Goal: Download file/media

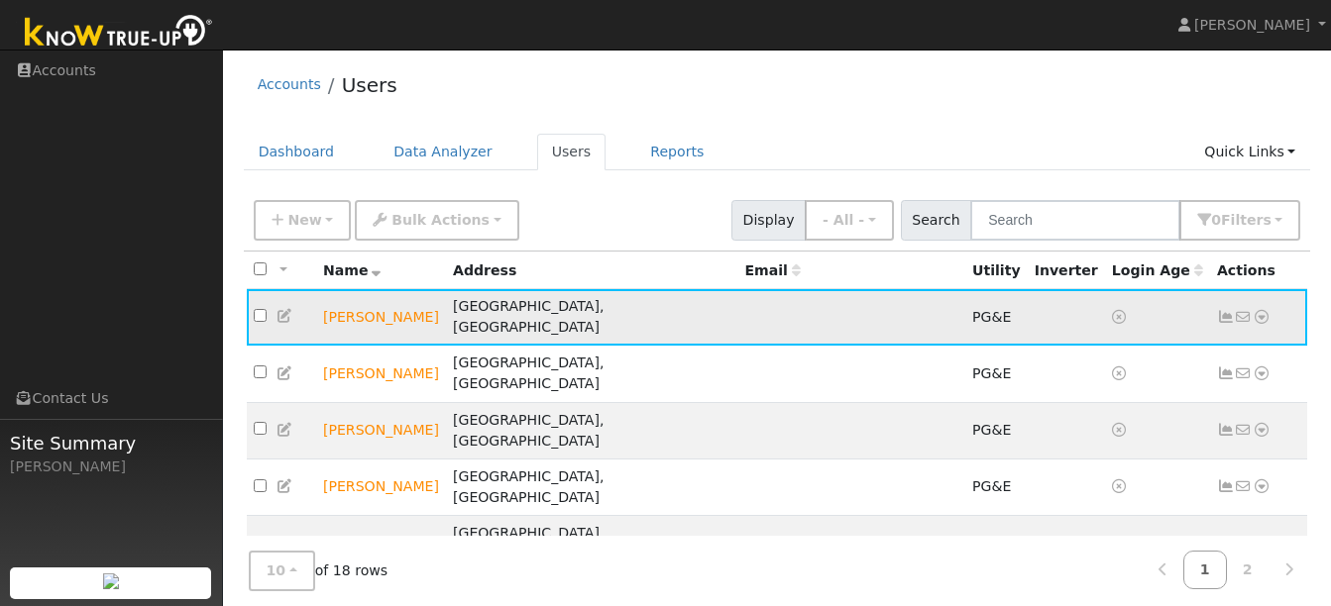
click at [1262, 310] on icon at bounding box center [1261, 317] width 18 height 14
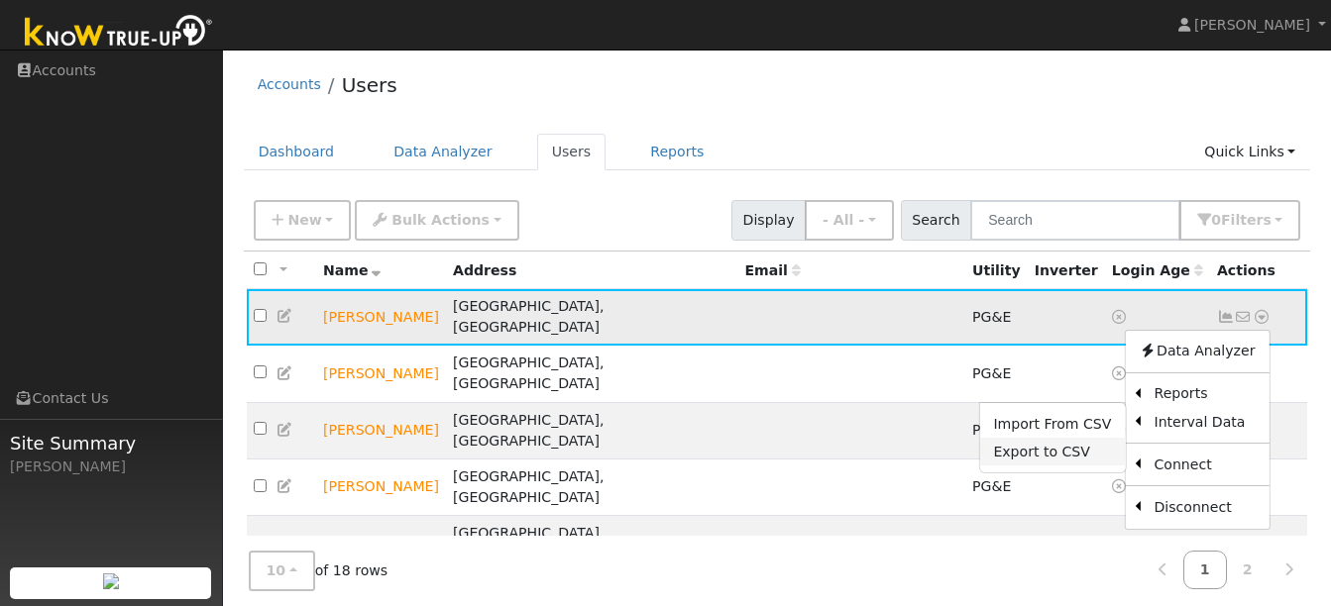
click at [1067, 442] on link "Export to CSV" at bounding box center [1052, 452] width 146 height 28
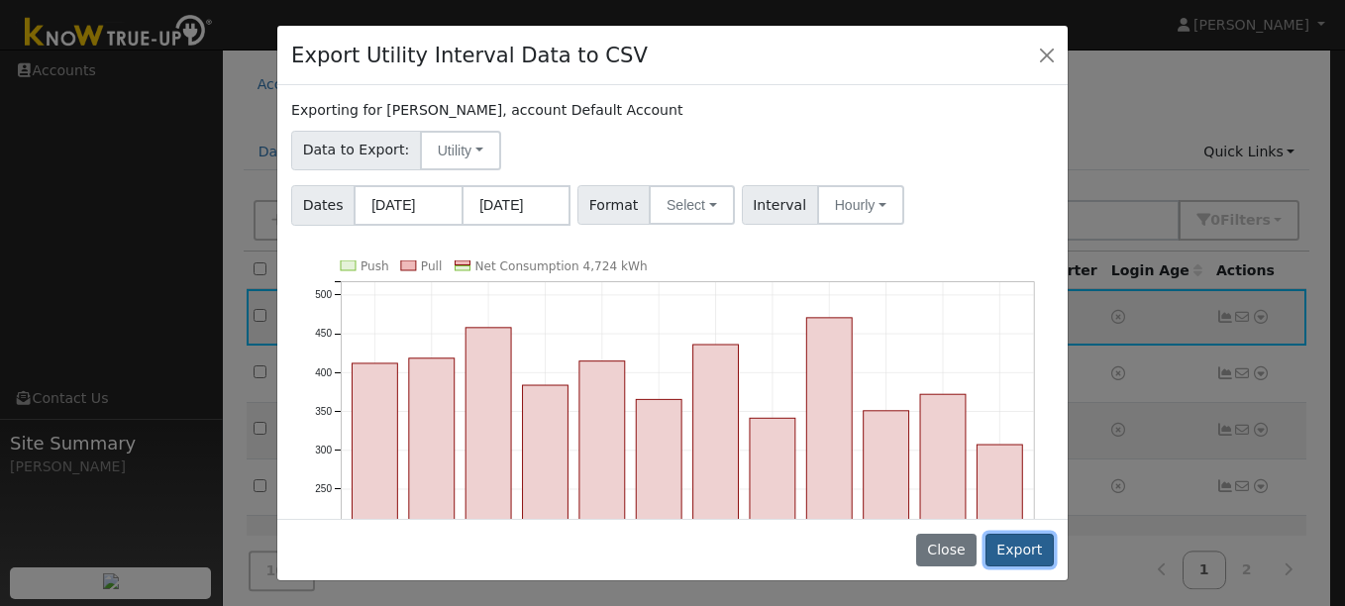
click at [1013, 542] on button "Export" at bounding box center [1020, 551] width 68 height 34
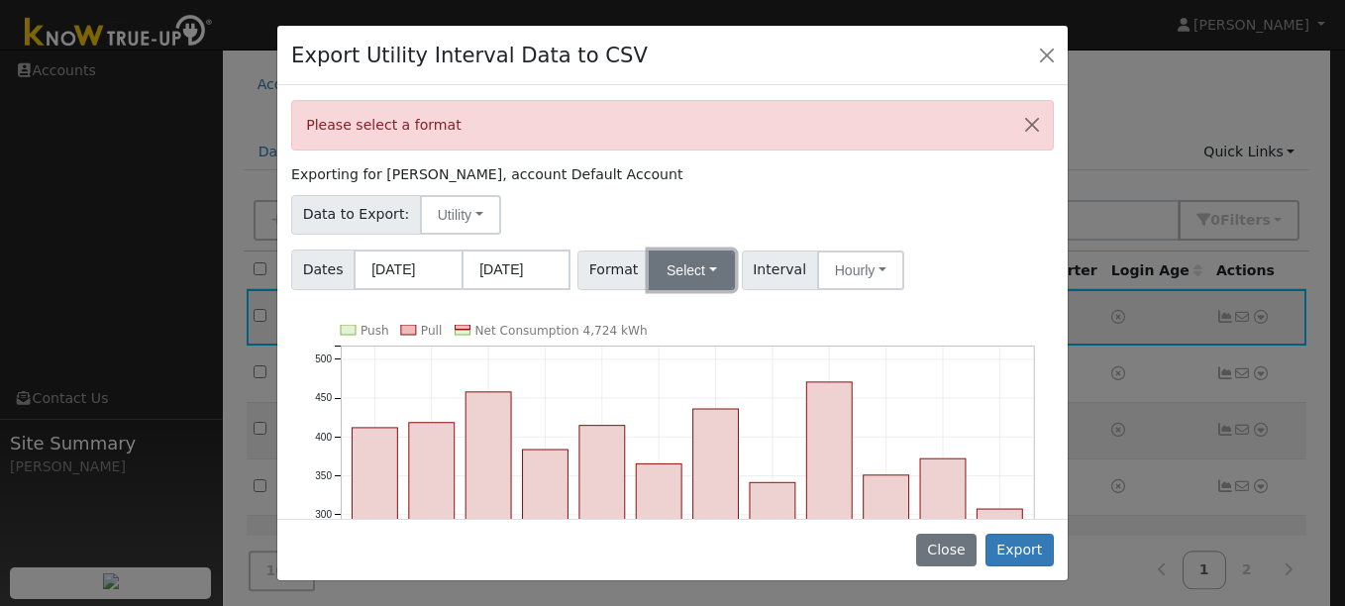
click at [713, 277] on button "Select" at bounding box center [692, 271] width 86 height 40
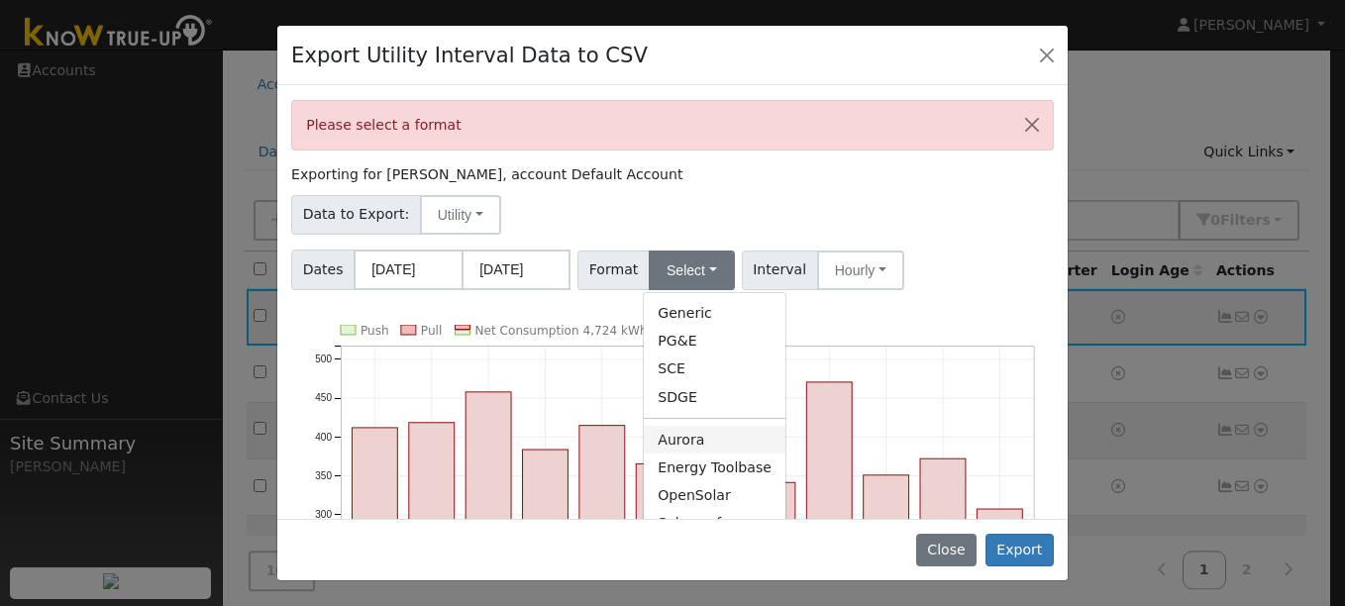
click at [695, 441] on link "Aurora" at bounding box center [715, 440] width 142 height 28
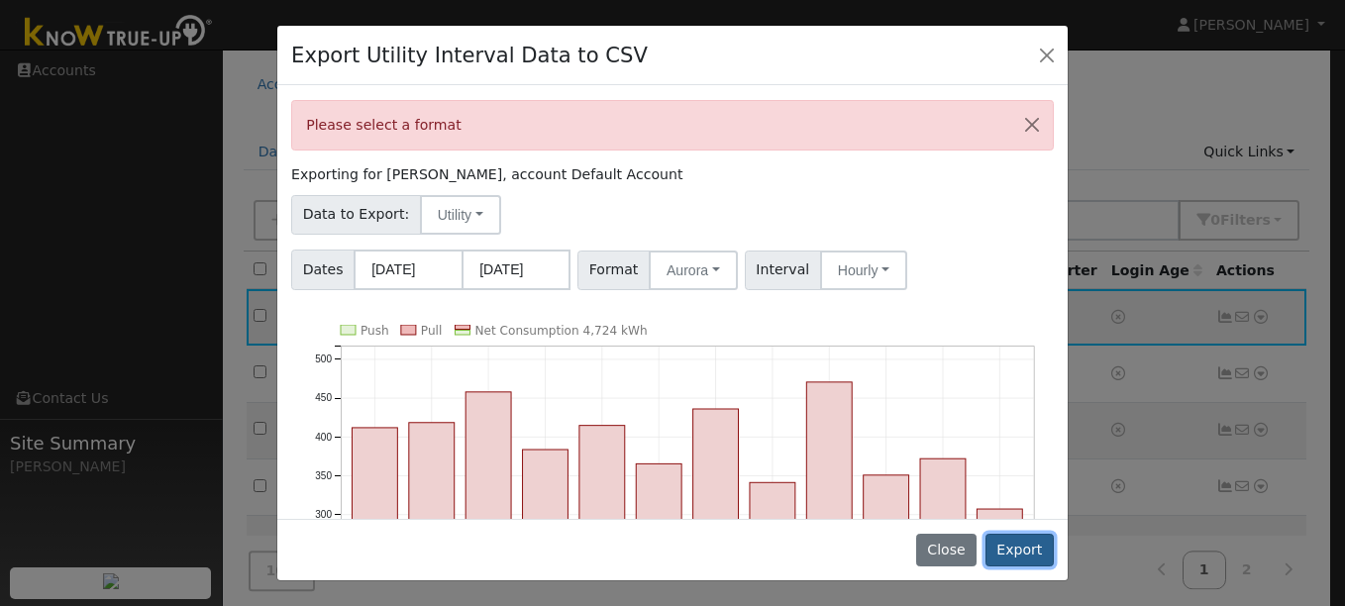
click at [1020, 556] on button "Export" at bounding box center [1020, 551] width 68 height 34
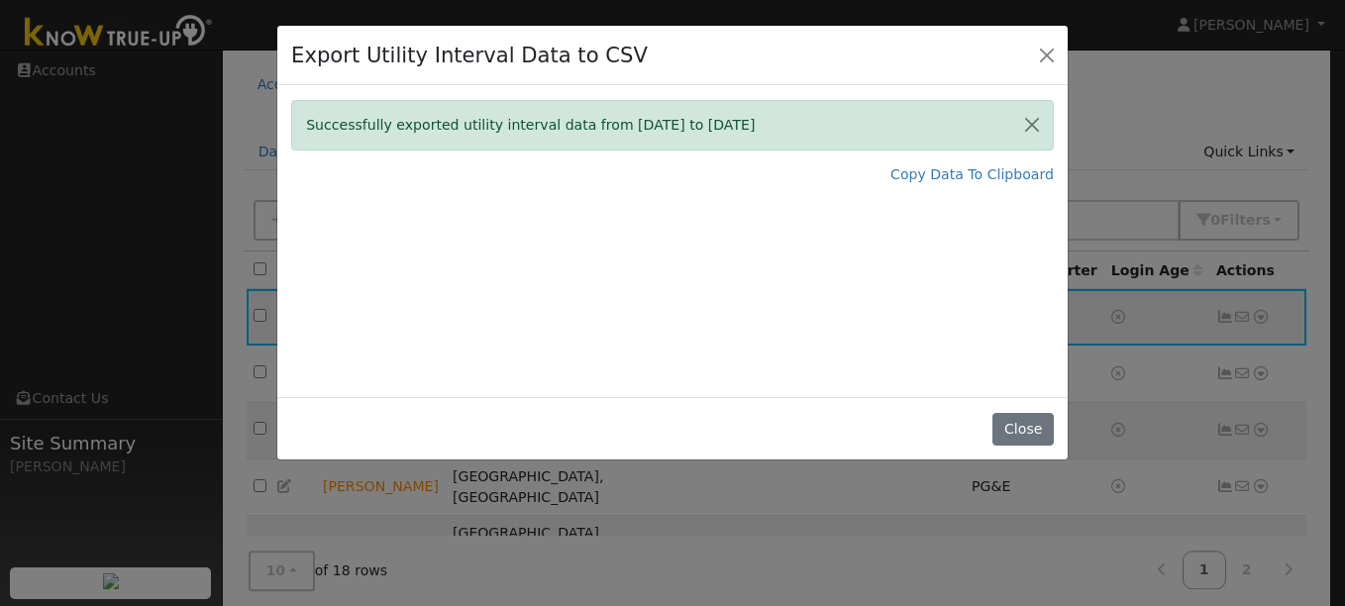
click at [743, 292] on div "Successfully exported utility interval data from 09/01/24 to 08/31/25 Copy Data…" at bounding box center [672, 241] width 791 height 312
click at [1046, 57] on button "Close" at bounding box center [1047, 55] width 28 height 28
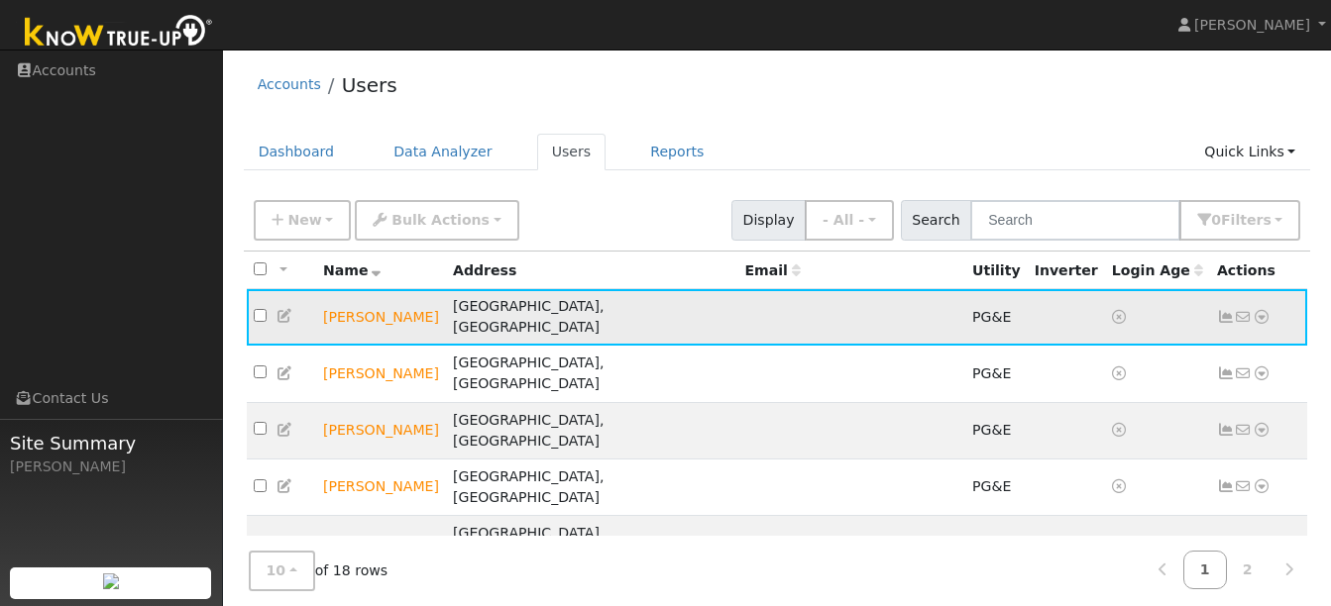
click at [1263, 310] on icon at bounding box center [1261, 317] width 18 height 14
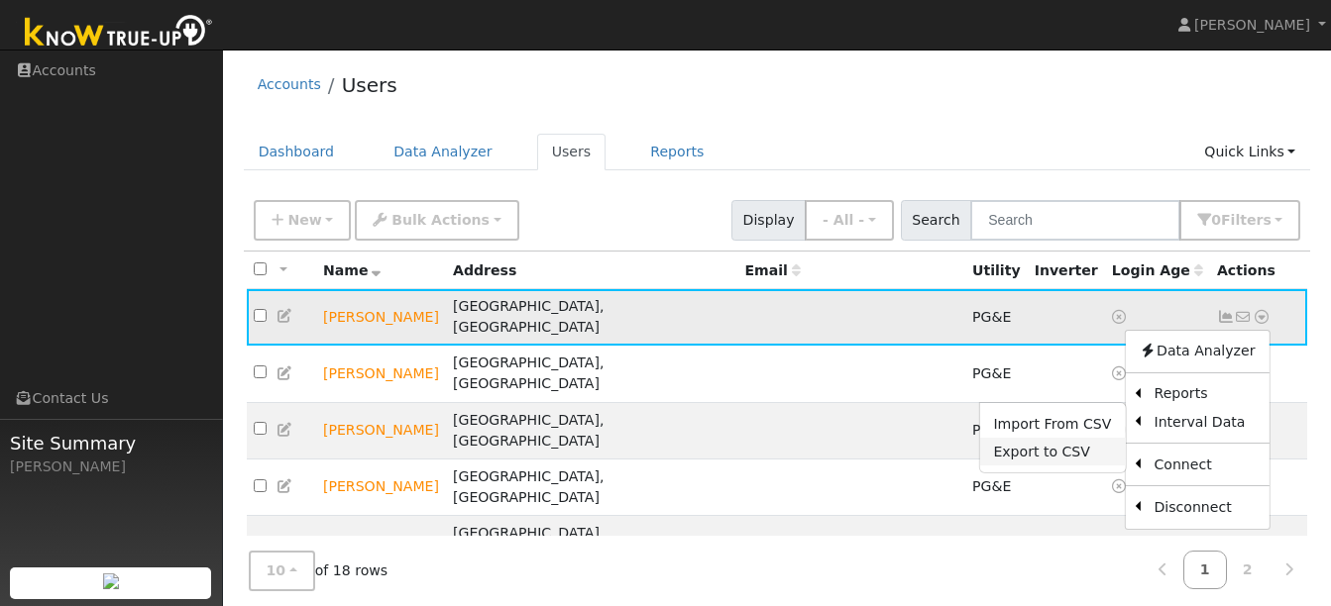
click at [1087, 442] on link "Export to CSV" at bounding box center [1052, 452] width 146 height 28
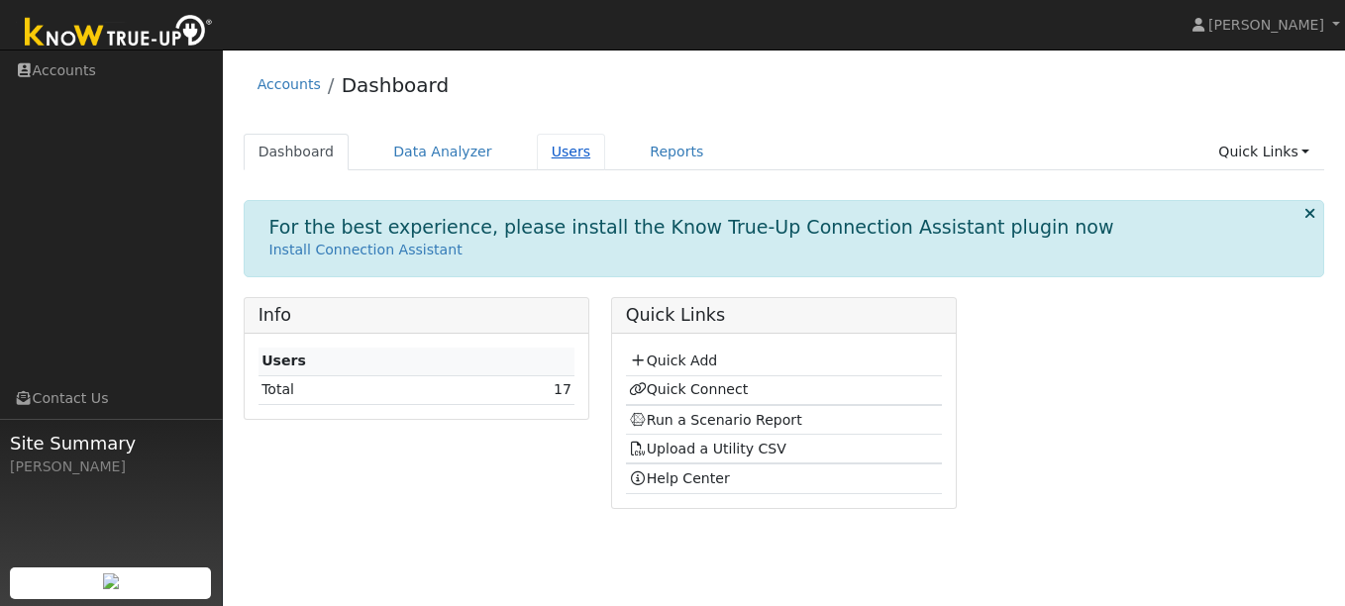
click at [546, 158] on link "Users" at bounding box center [571, 152] width 69 height 37
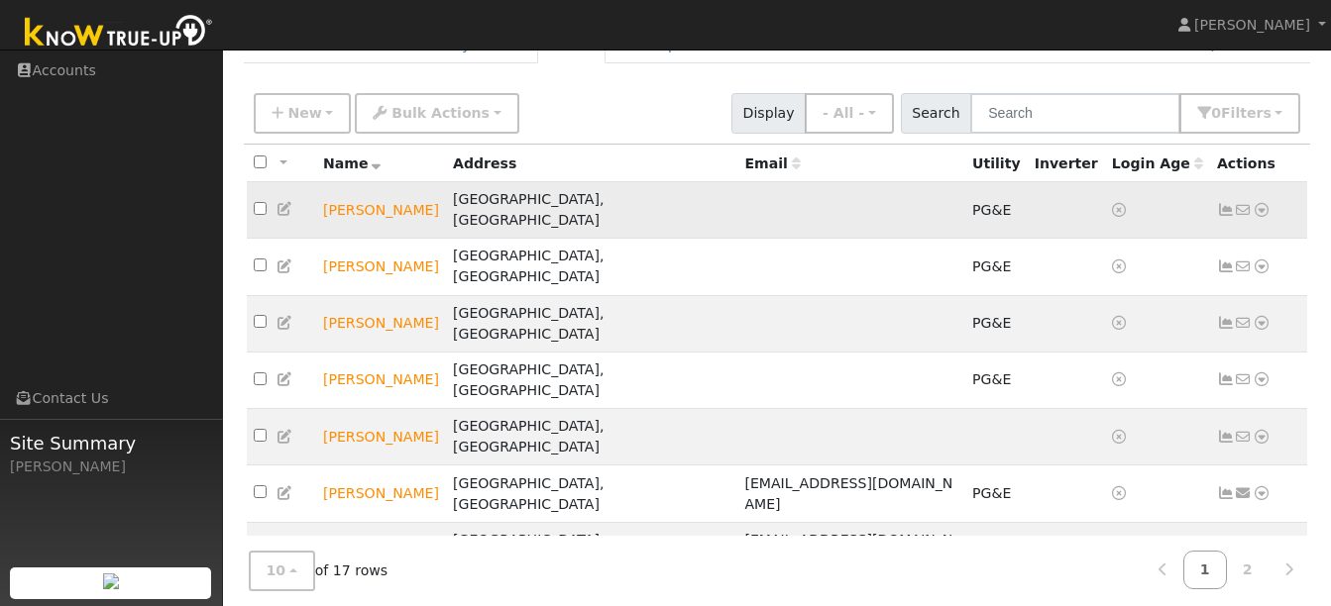
scroll to position [160, 0]
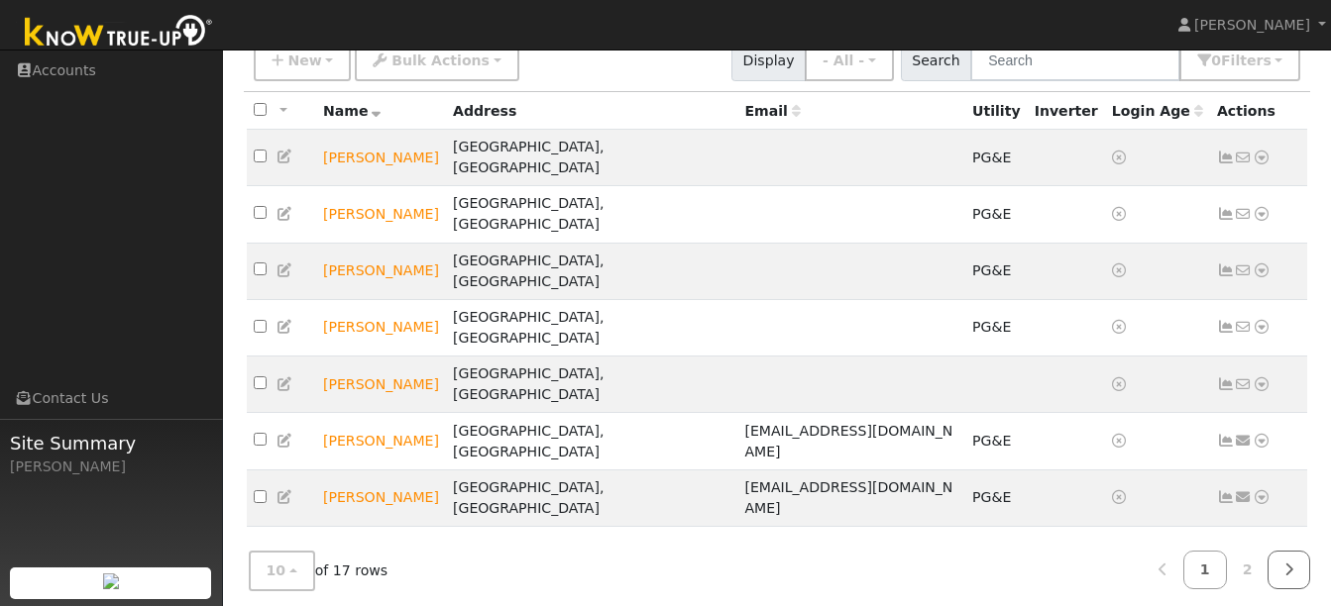
click at [1279, 554] on link at bounding box center [1288, 570] width 43 height 39
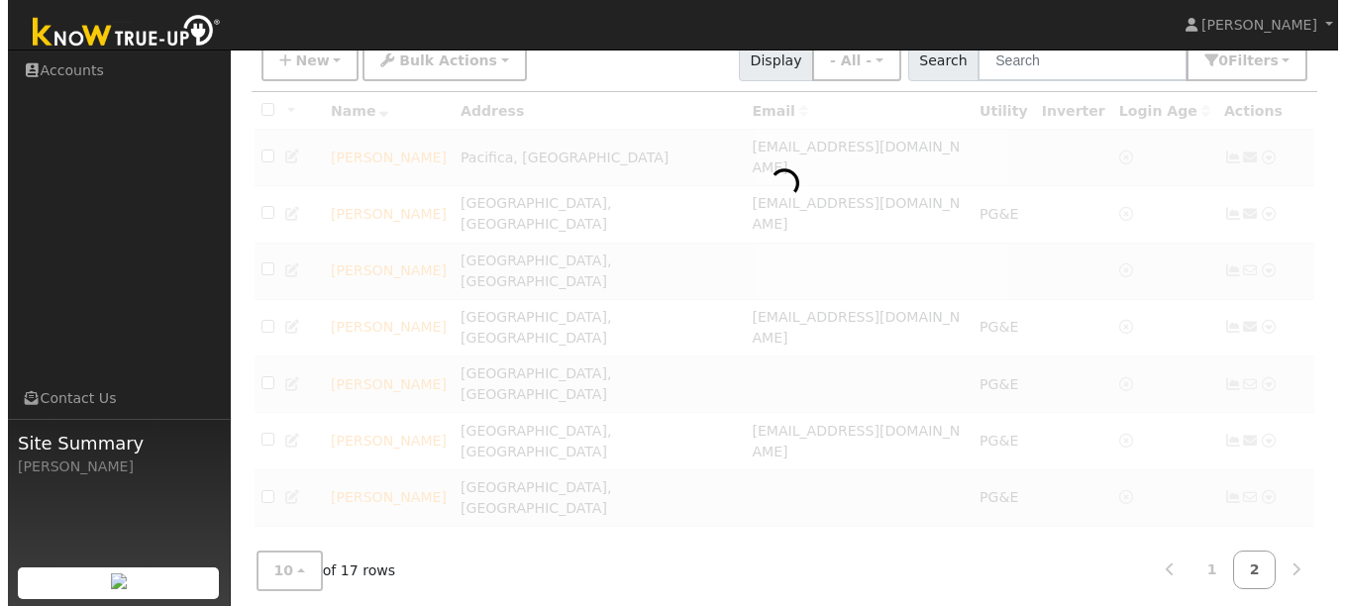
scroll to position [90, 0]
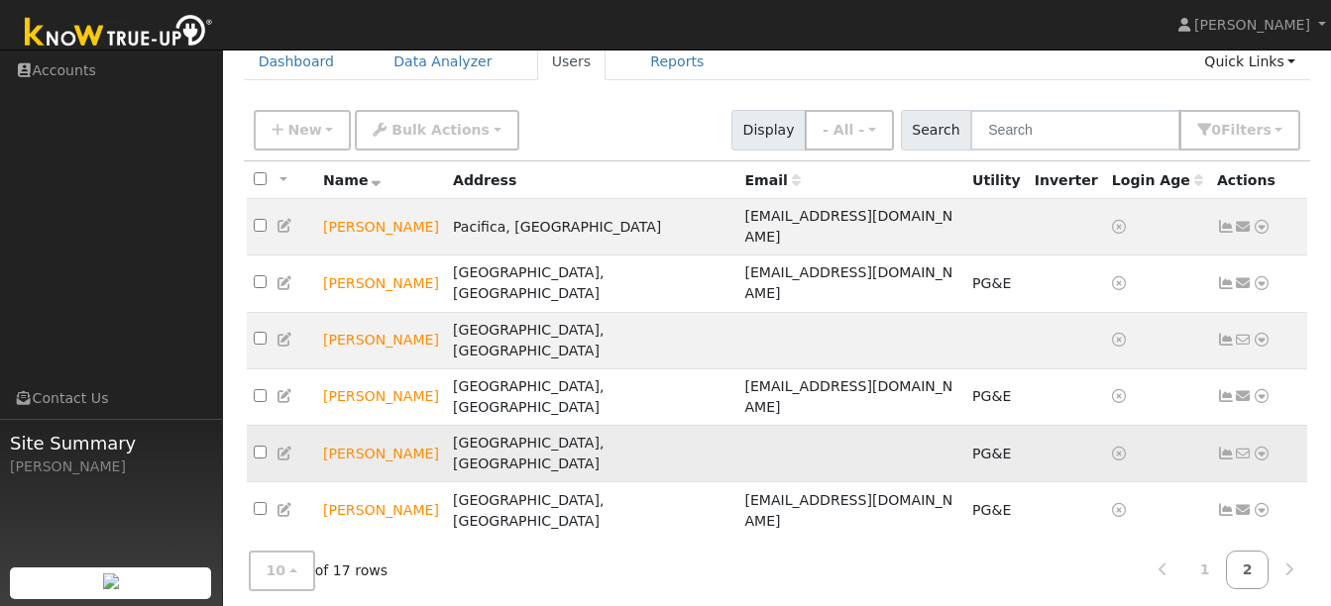
click at [1260, 447] on icon at bounding box center [1261, 454] width 18 height 14
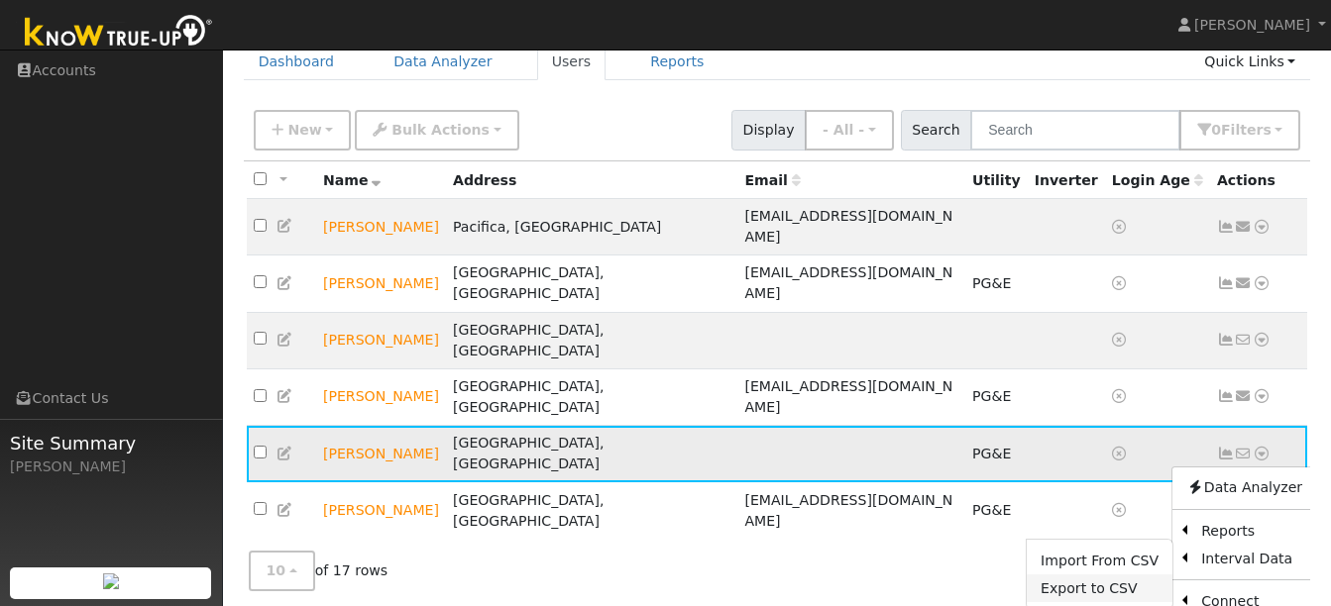
click at [1091, 575] on link "Export to CSV" at bounding box center [1099, 589] width 146 height 28
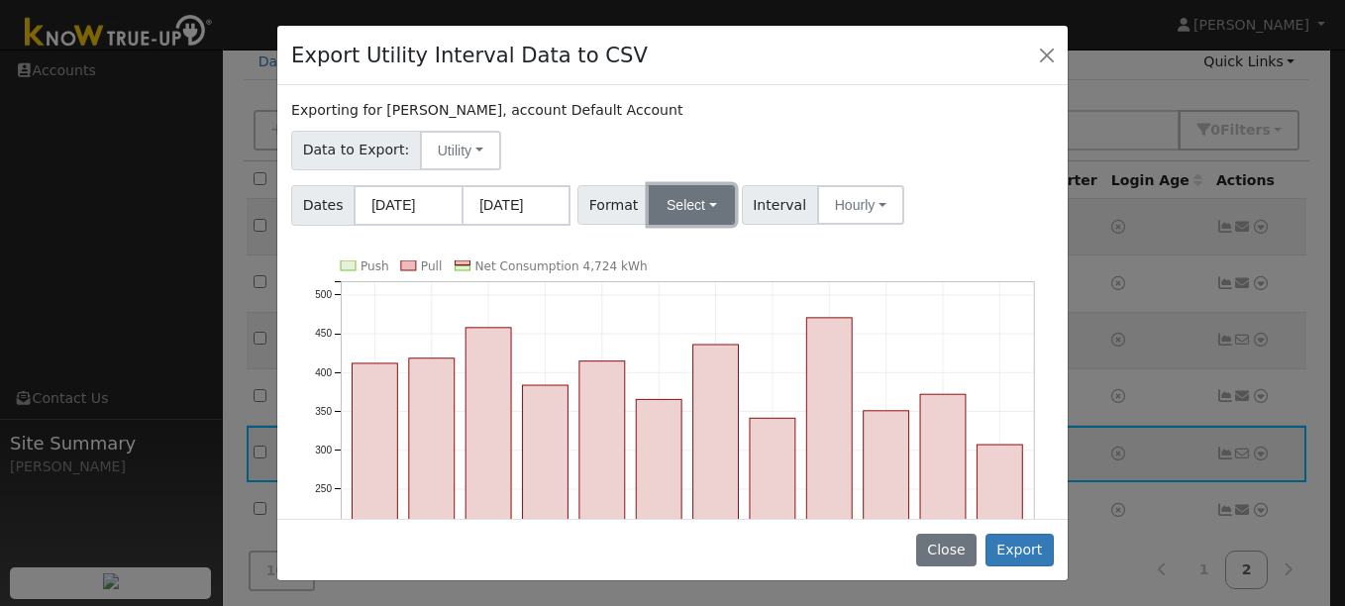
click at [678, 215] on button "Select" at bounding box center [692, 205] width 86 height 40
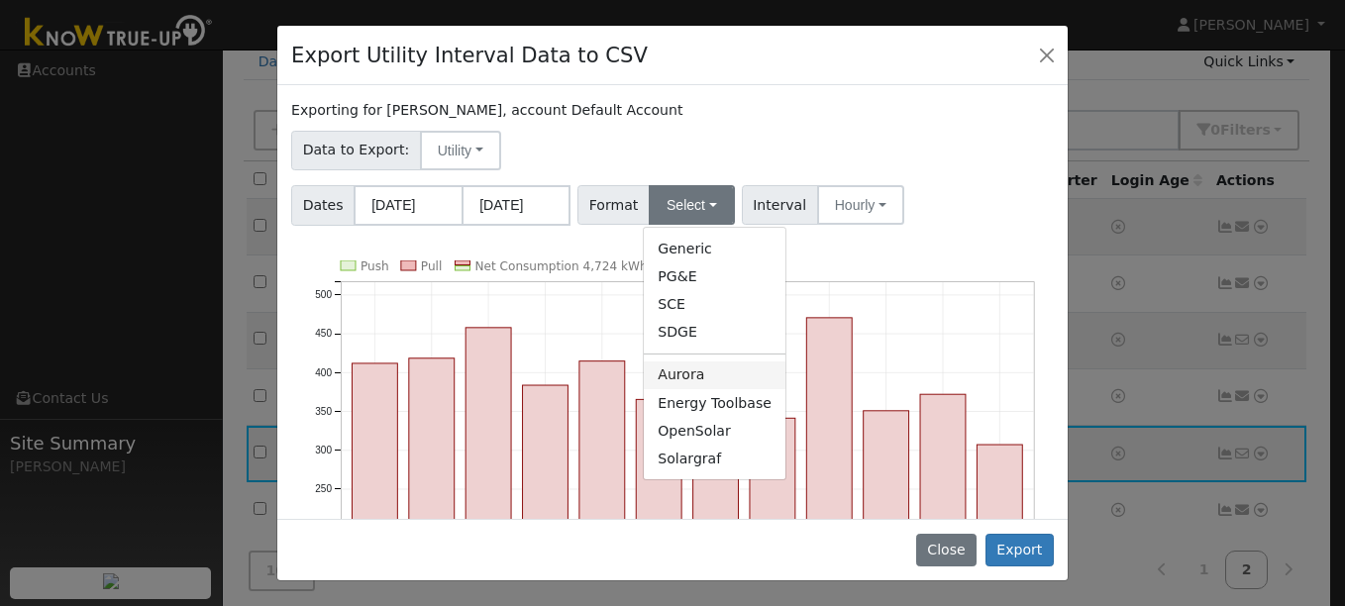
click at [679, 377] on link "Aurora" at bounding box center [715, 376] width 142 height 28
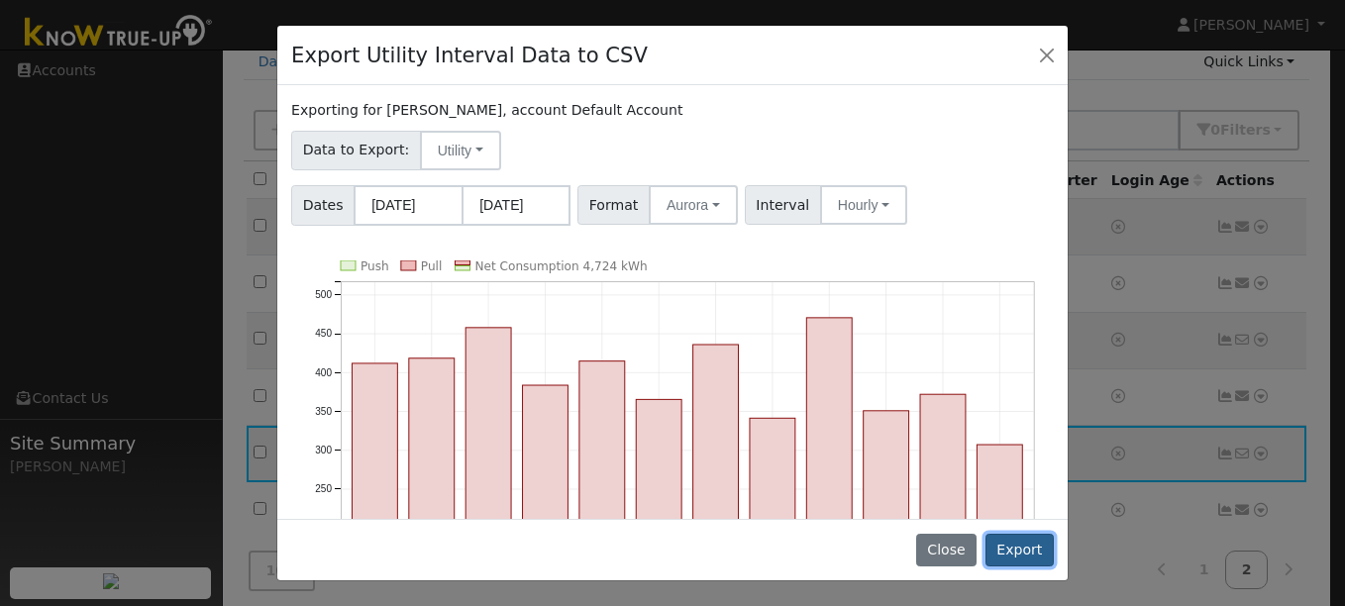
click at [1024, 555] on button "Export" at bounding box center [1020, 551] width 68 height 34
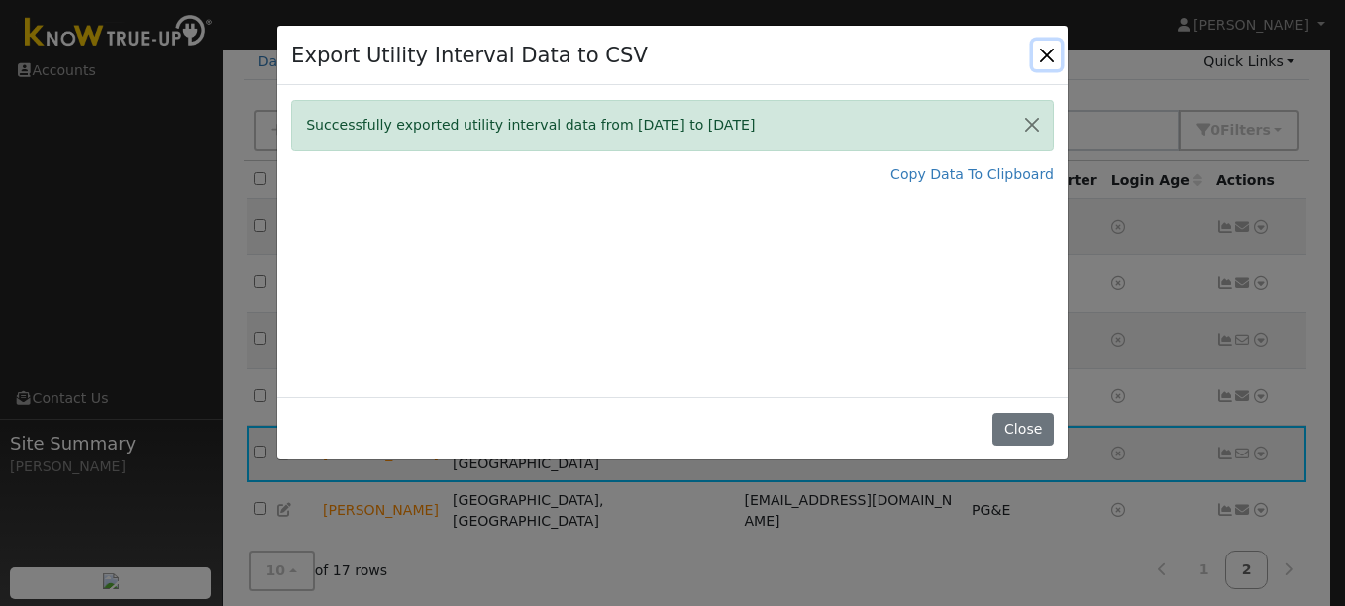
click at [1046, 53] on button "Close" at bounding box center [1047, 55] width 28 height 28
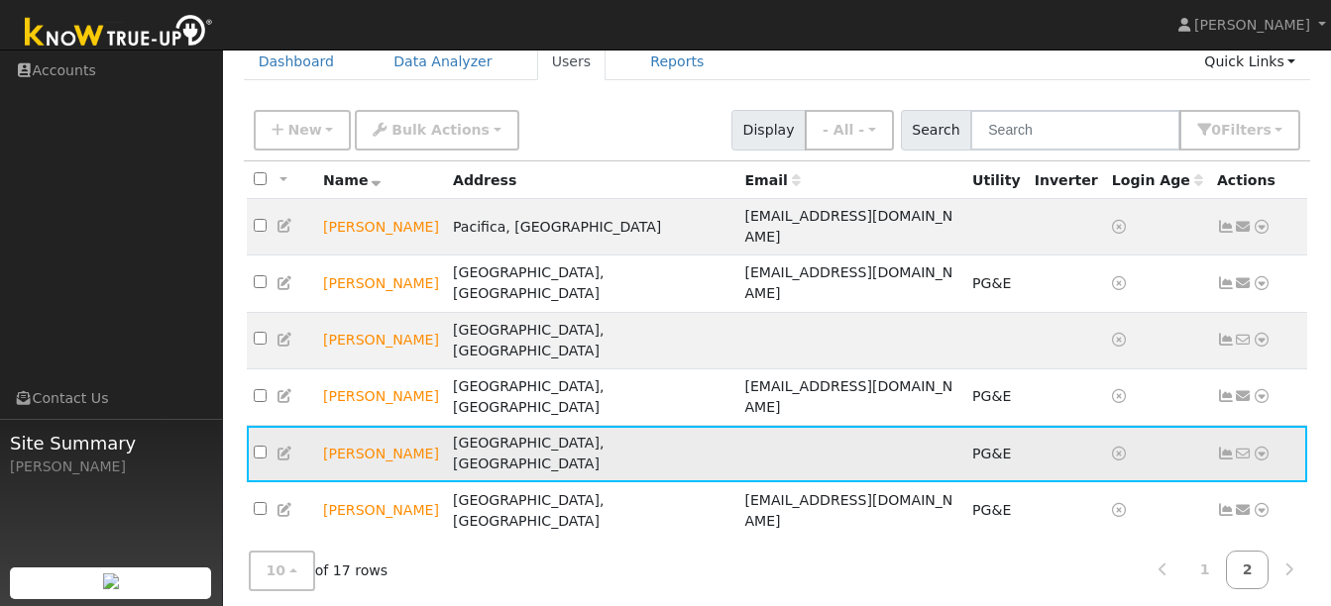
click at [1261, 447] on icon at bounding box center [1261, 454] width 18 height 14
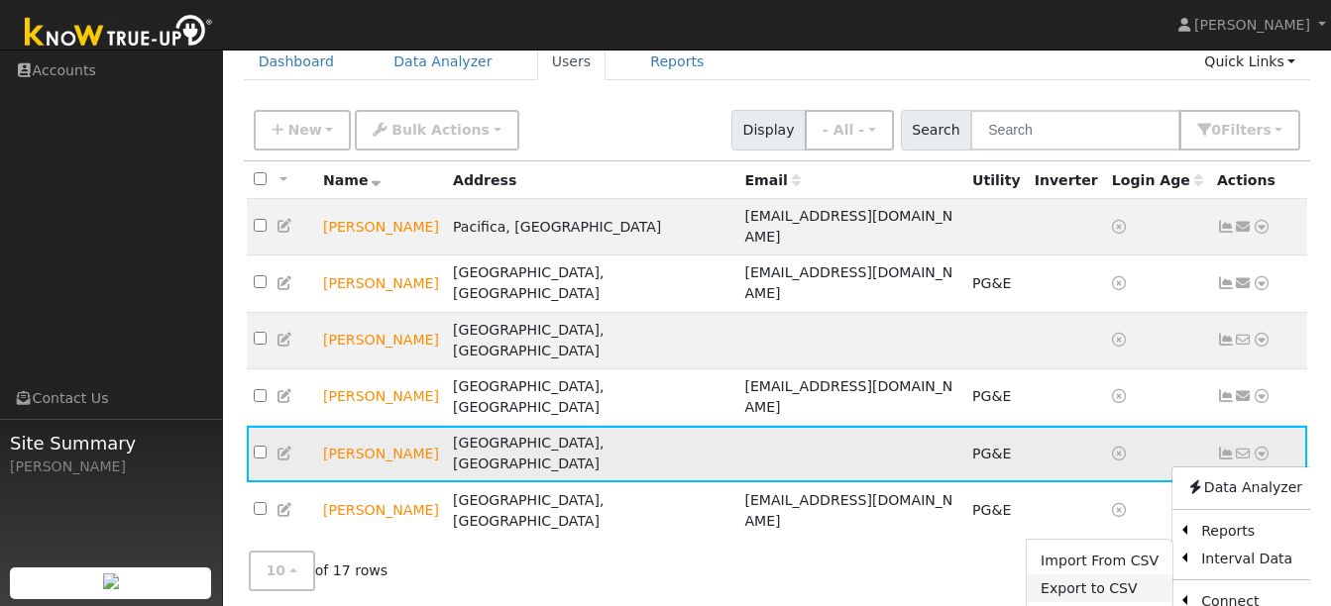
click at [1077, 575] on link "Export to CSV" at bounding box center [1099, 589] width 146 height 28
